Goal: Task Accomplishment & Management: Manage account settings

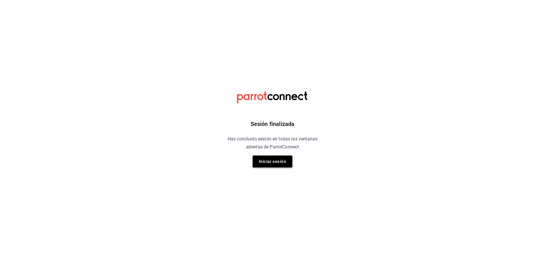
click at [280, 163] on button "Iniciar sesión" at bounding box center [273, 161] width 40 height 12
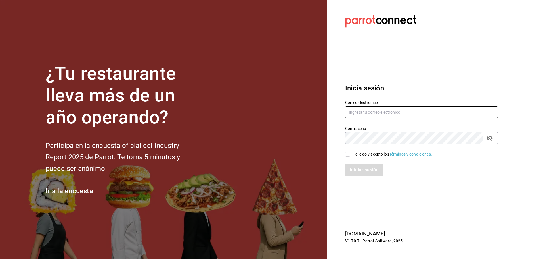
type input "[PERSON_NAME][EMAIL_ADDRESS][PERSON_NAME][DOMAIN_NAME]"
click at [349, 153] on input "He leído y acepto los Términos y condiciones." at bounding box center [347, 153] width 5 height 5
checkbox input "true"
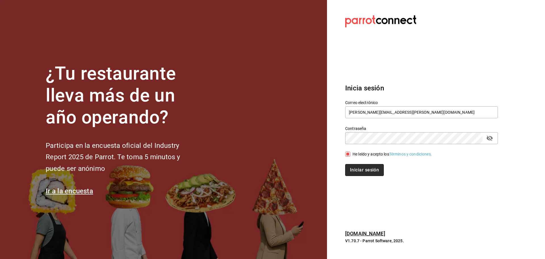
click at [351, 168] on button "Iniciar sesión" at bounding box center [364, 170] width 39 height 12
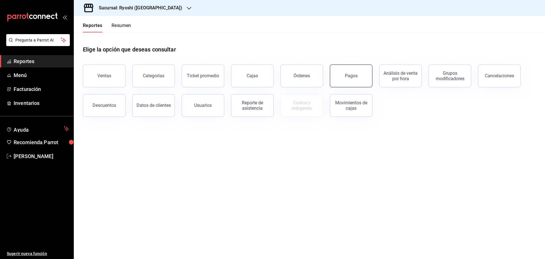
click at [353, 77] on div "Pagos" at bounding box center [351, 75] width 13 height 5
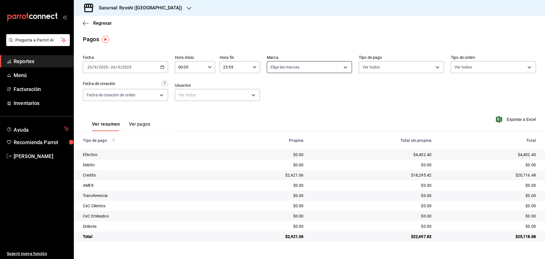
click at [345, 67] on body "Pregunta a Parrot AI Reportes Menú Facturación Inventarios Ayuda Recomienda Par…" at bounding box center [272, 129] width 545 height 259
click at [280, 119] on li "Ichikani ([GEOGRAPHIC_DATA])" at bounding box center [309, 120] width 85 height 13
type input "e80bf875-3c9c-4ad9-8c6a-14c8262011fc"
checkbox input "true"
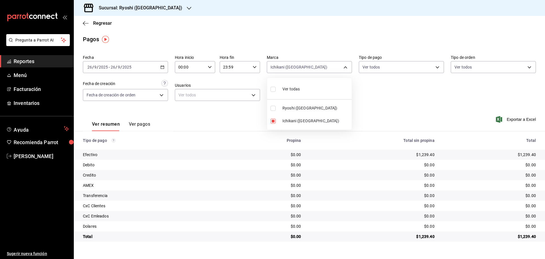
click at [31, 57] on div at bounding box center [272, 129] width 545 height 259
click at [33, 59] on span "Reportes" at bounding box center [41, 61] width 55 height 8
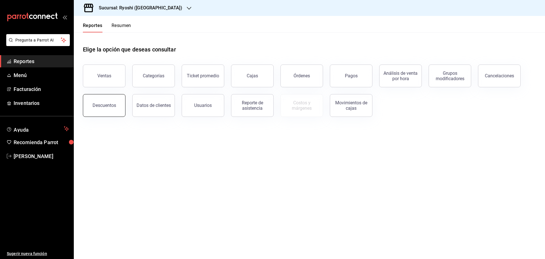
click at [108, 106] on div "Descuentos" at bounding box center [105, 104] width 24 height 5
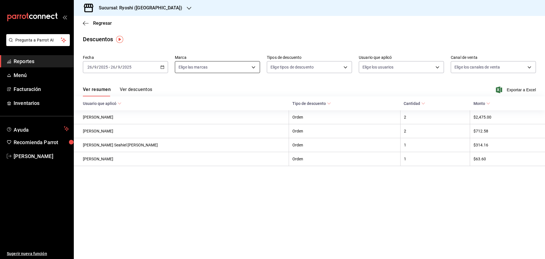
click at [254, 68] on body "Pregunta a Parrot AI Reportes Menú Facturación Inventarios Ayuda Recomienda Par…" at bounding box center [272, 129] width 545 height 259
click at [201, 124] on li "Ichikani ([GEOGRAPHIC_DATA])" at bounding box center [217, 120] width 85 height 13
type input "e80bf875-3c9c-4ad9-8c6a-14c8262011fc"
checkbox input "true"
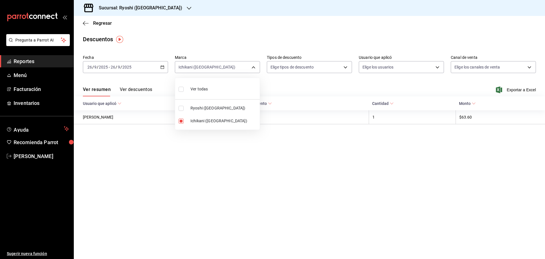
click at [222, 40] on div at bounding box center [272, 129] width 545 height 259
drag, startPoint x: 37, startPoint y: 62, endPoint x: 34, endPoint y: 63, distance: 3.5
click at [38, 62] on span "Reportes" at bounding box center [41, 61] width 55 height 8
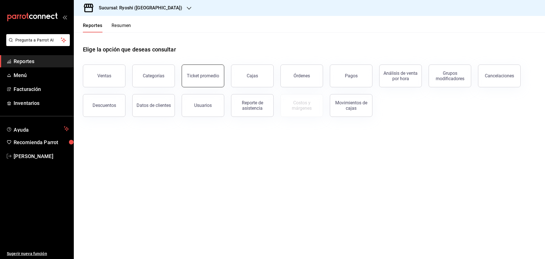
click at [198, 81] on button "Ticket promedio" at bounding box center [203, 75] width 43 height 23
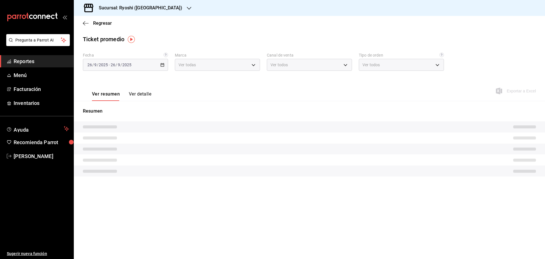
type input "26ca50e5-a845-484f-a54e-8a4432b79f59,e80bf875-3c9c-4ad9-8c6a-14c8262011fc"
type input "PARROT,UBER_EATS,RAPPI,DIDI_FOOD,ONLINE"
type input "8361b891-a2e9-4fcd-a853-f9fc8036f76a,b76ec9ad-9f52-4de9-91c0-fd75567639de,0d81c…"
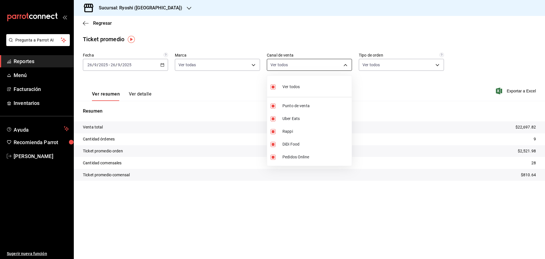
click at [335, 66] on body "Pregunta a Parrot AI Reportes Menú Facturación Inventarios Ayuda Recomienda Par…" at bounding box center [272, 129] width 545 height 259
click at [233, 65] on div at bounding box center [272, 129] width 545 height 259
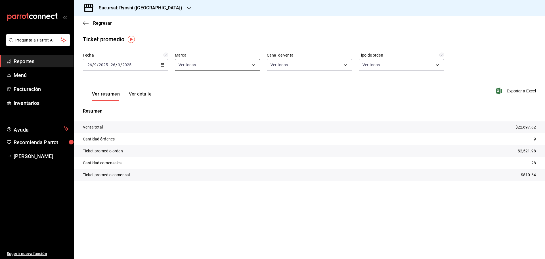
click at [250, 65] on body "Pregunta a Parrot AI Reportes Menú Facturación Inventarios Ayuda Recomienda Par…" at bounding box center [272, 129] width 545 height 259
click at [204, 108] on span "Ryoshi ([GEOGRAPHIC_DATA])" at bounding box center [223, 106] width 67 height 6
type input "e80bf875-3c9c-4ad9-8c6a-14c8262011fc"
checkbox input "false"
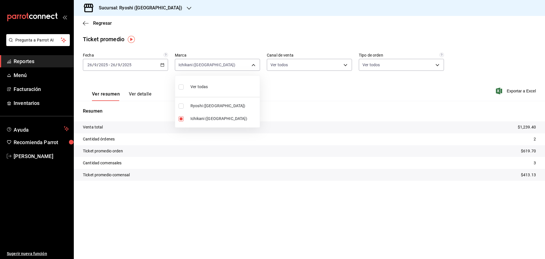
click at [34, 62] on div at bounding box center [272, 129] width 545 height 259
click at [34, 62] on span "Reportes" at bounding box center [41, 61] width 55 height 8
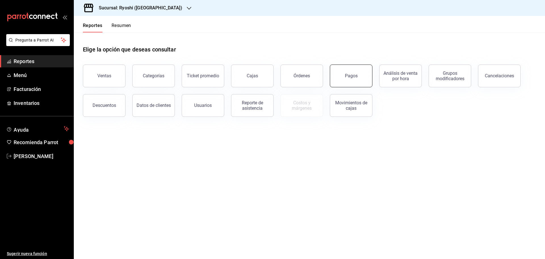
click at [359, 79] on button "Pagos" at bounding box center [351, 75] width 43 height 23
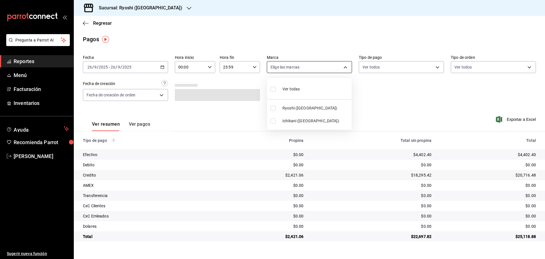
click at [349, 66] on body "Pregunta a Parrot AI Reportes Menú Facturación Inventarios Ayuda Recomienda Par…" at bounding box center [272, 129] width 545 height 259
click at [276, 109] on label at bounding box center [273, 108] width 7 height 5
click at [276, 109] on input "checkbox" at bounding box center [272, 108] width 5 height 5
checkbox input "false"
click at [159, 6] on div at bounding box center [272, 129] width 545 height 259
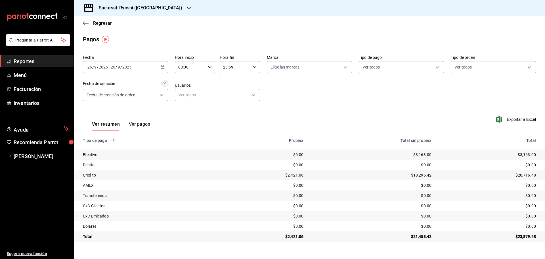
click at [187, 7] on icon "button" at bounding box center [189, 8] width 5 height 5
click at [83, 37] on span "Mochomos ([GEOGRAPHIC_DATA])" at bounding box center [109, 37] width 63 height 6
click at [211, 65] on div "00:00 Hora inicio" at bounding box center [195, 67] width 40 height 12
click at [186, 92] on span "05" at bounding box center [184, 93] width 11 height 5
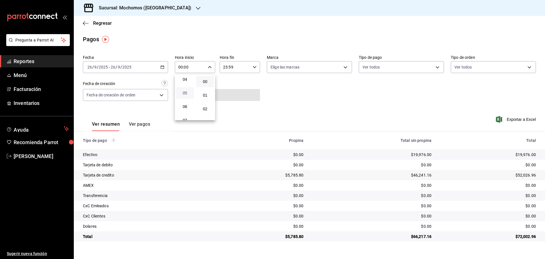
type input "05:00"
click at [349, 99] on div at bounding box center [272, 129] width 545 height 259
